Goal: Information Seeking & Learning: Learn about a topic

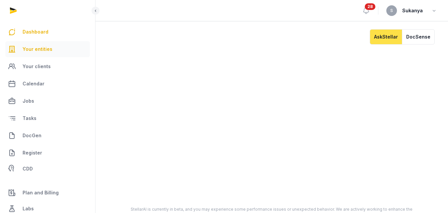
click at [51, 46] on link "Your entities" at bounding box center [47, 49] width 85 height 16
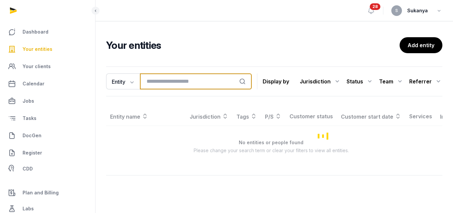
drag, startPoint x: 153, startPoint y: 74, endPoint x: 154, endPoint y: 78, distance: 4.0
click at [153, 75] on input "search" at bounding box center [196, 81] width 112 height 16
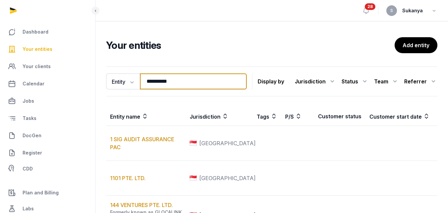
type input "**********"
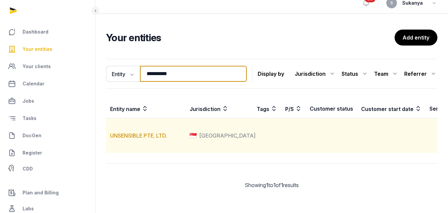
scroll to position [29, 0]
click at [149, 132] on link "UNSENSIBLE PTE. LTD." at bounding box center [138, 135] width 57 height 7
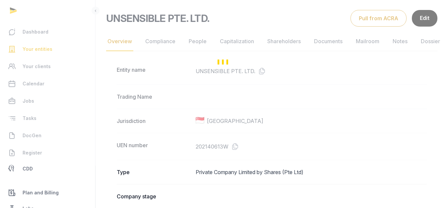
scroll to position [66, 0]
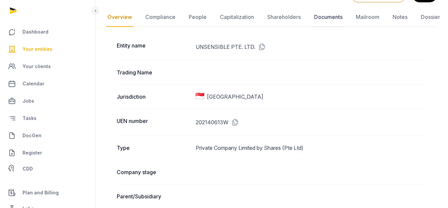
click at [329, 14] on link "Documents" at bounding box center [328, 17] width 31 height 19
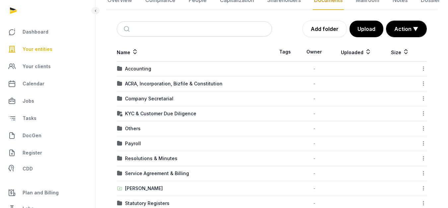
scroll to position [82, 0]
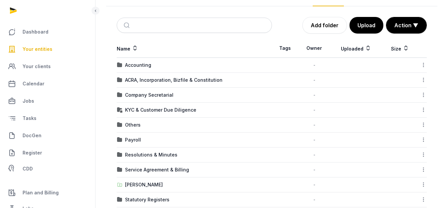
click at [135, 71] on td "Accounting" at bounding box center [194, 65] width 155 height 15
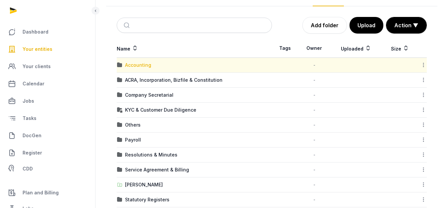
click at [139, 67] on div "Accounting" at bounding box center [138, 65] width 26 height 7
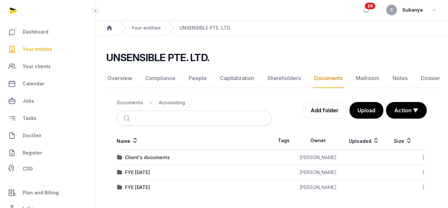
scroll to position [5, 0]
click at [144, 184] on div "FYE [DATE]" at bounding box center [137, 187] width 25 height 7
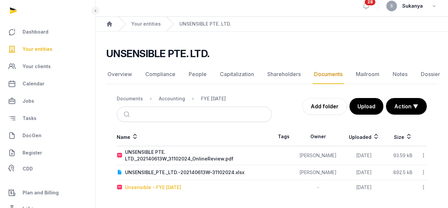
click at [169, 187] on div "Unsensible - FYE [DATE]" at bounding box center [153, 187] width 56 height 7
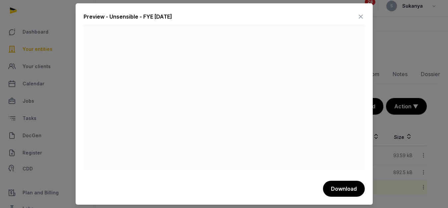
click at [360, 13] on icon at bounding box center [361, 16] width 8 height 11
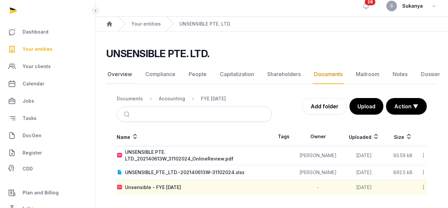
click at [119, 73] on link "Overview" at bounding box center [119, 74] width 27 height 19
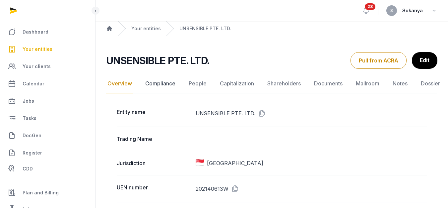
click at [169, 80] on link "Compliance" at bounding box center [160, 83] width 33 height 19
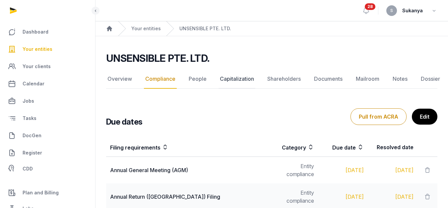
click at [239, 74] on link "Capitalization" at bounding box center [237, 78] width 37 height 19
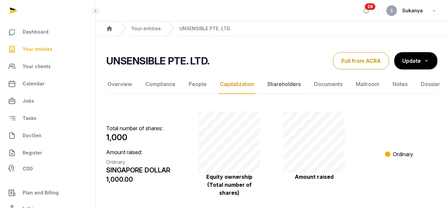
click at [283, 88] on link "Shareholders" at bounding box center [284, 84] width 36 height 19
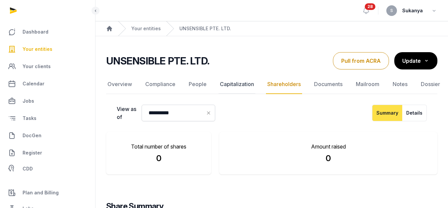
click at [249, 87] on link "Capitalization" at bounding box center [237, 84] width 37 height 19
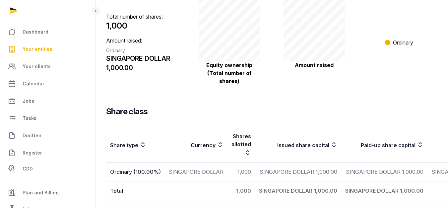
scroll to position [139, 0]
